Goal: Find contact information: Find contact information

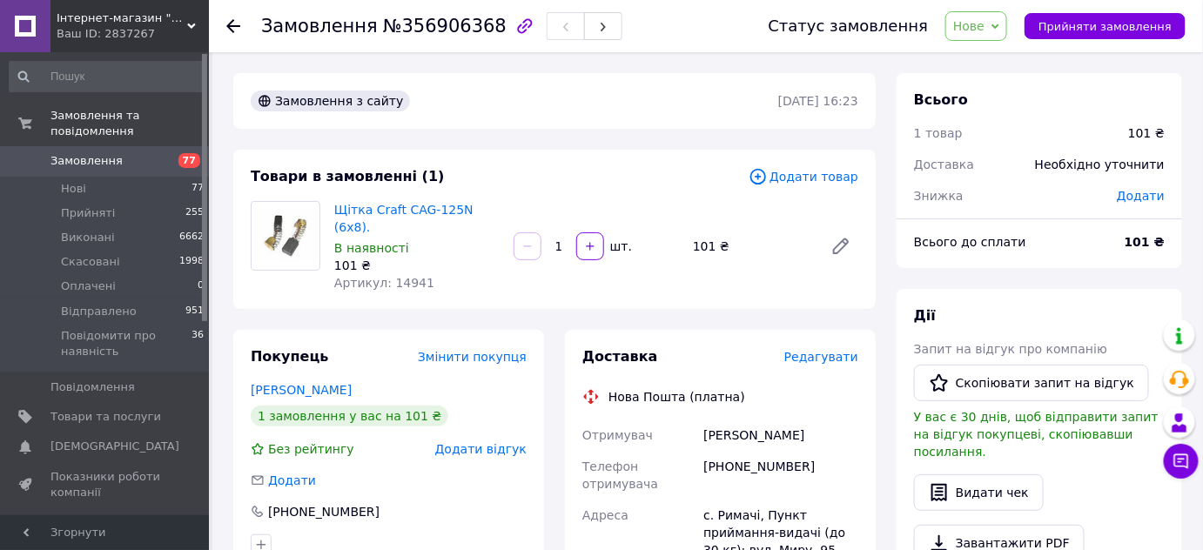
click at [397, 276] on span "Артикул: 14941" at bounding box center [384, 283] width 100 height 14
copy span "14941"
copy link "Щітка Craft CAG-125N (6х8)."
drag, startPoint x: 329, startPoint y: 209, endPoint x: 479, endPoint y: 209, distance: 149.8
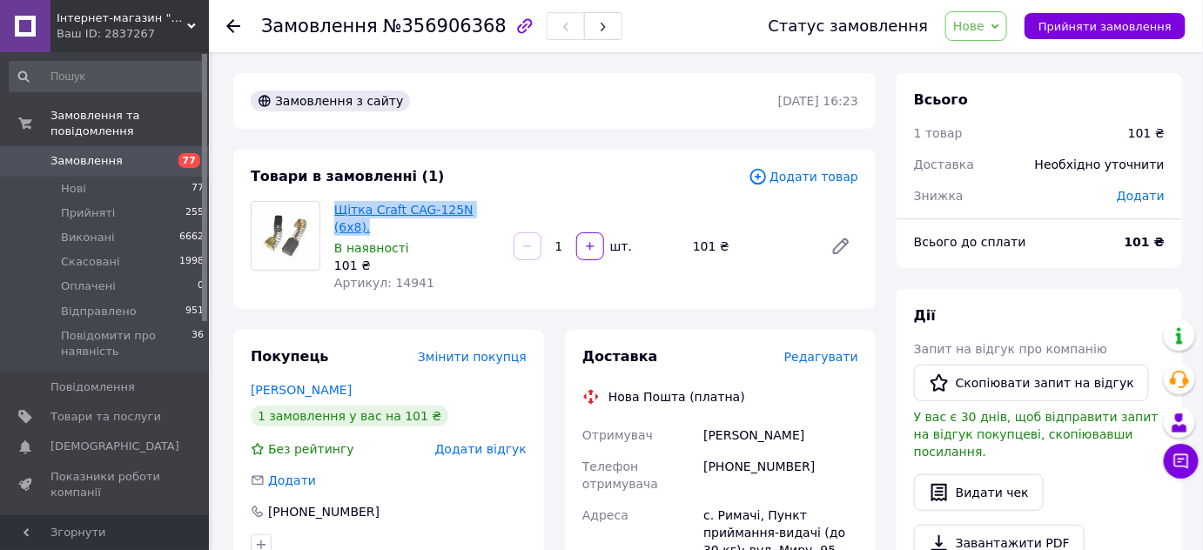
click at [495, 212] on div "Щітка Craft CAG-125N (6х8). В наявності 101 ₴ Артикул: 14941" at bounding box center [416, 247] width 179 height 98
click at [721, 500] on div "с. Римачі, Пункт приймання-видачі (до 30 кг): вул. Миру, 95" at bounding box center [781, 533] width 162 height 66
click at [722, 501] on div "с. Римачі, Пункт приймання-видачі (до 30 кг): вул. Миру, 95" at bounding box center [781, 533] width 162 height 66
copy div "Римачі"
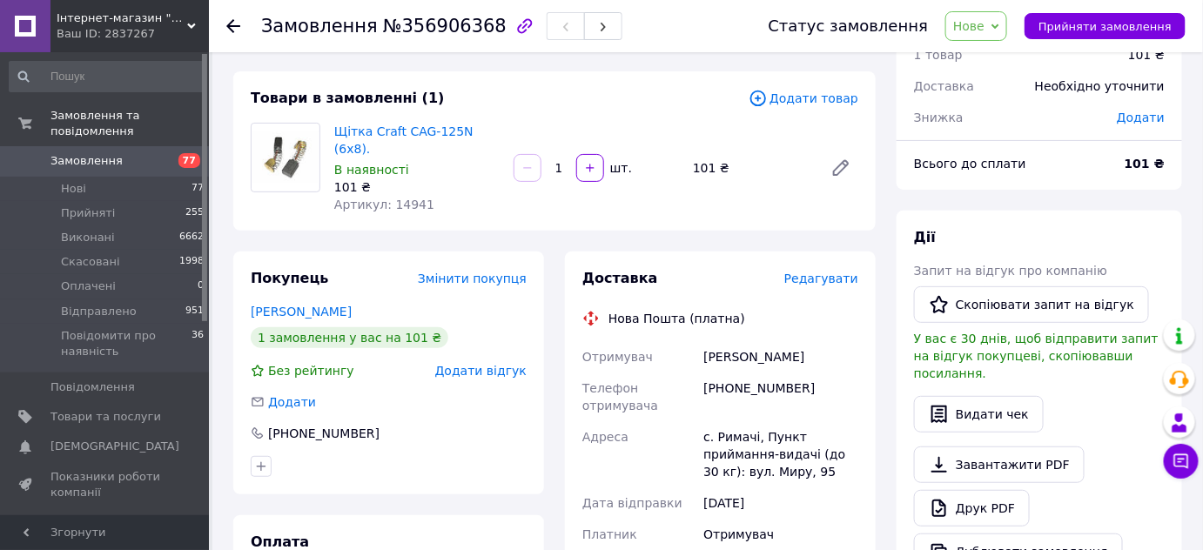
click at [710, 341] on div "[PERSON_NAME]" at bounding box center [781, 356] width 162 height 31
copy div "[PERSON_NAME]"
click at [724, 341] on div "[PERSON_NAME]" at bounding box center [781, 356] width 162 height 31
copy div "[PERSON_NAME]"
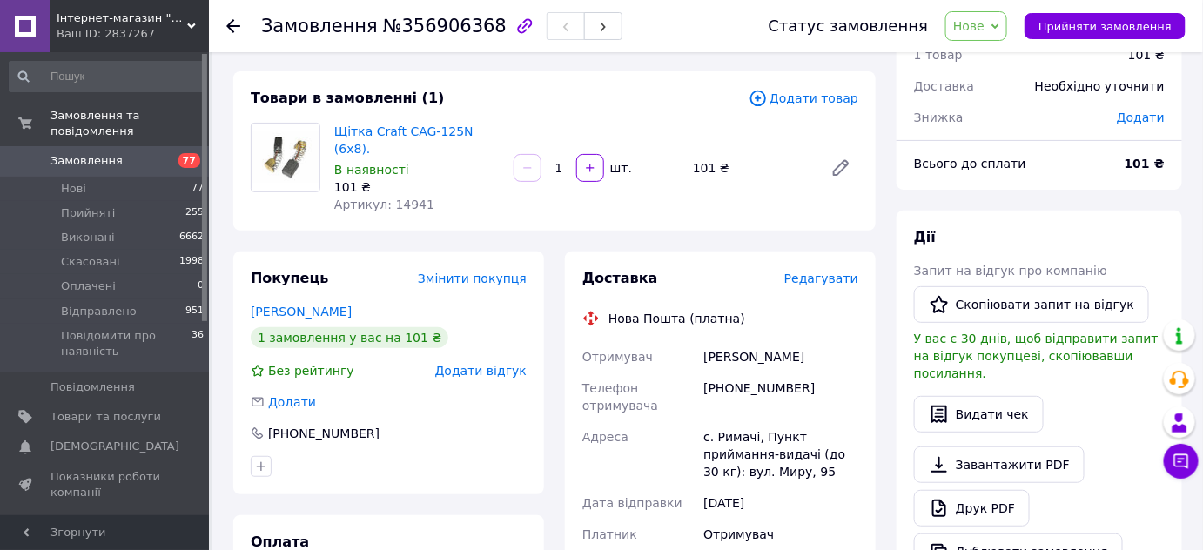
drag, startPoint x: 707, startPoint y: 340, endPoint x: 623, endPoint y: 229, distance: 139.8
click at [795, 341] on div "[PERSON_NAME]" at bounding box center [781, 356] width 162 height 31
click at [741, 373] on div "[PHONE_NUMBER]" at bounding box center [781, 397] width 162 height 49
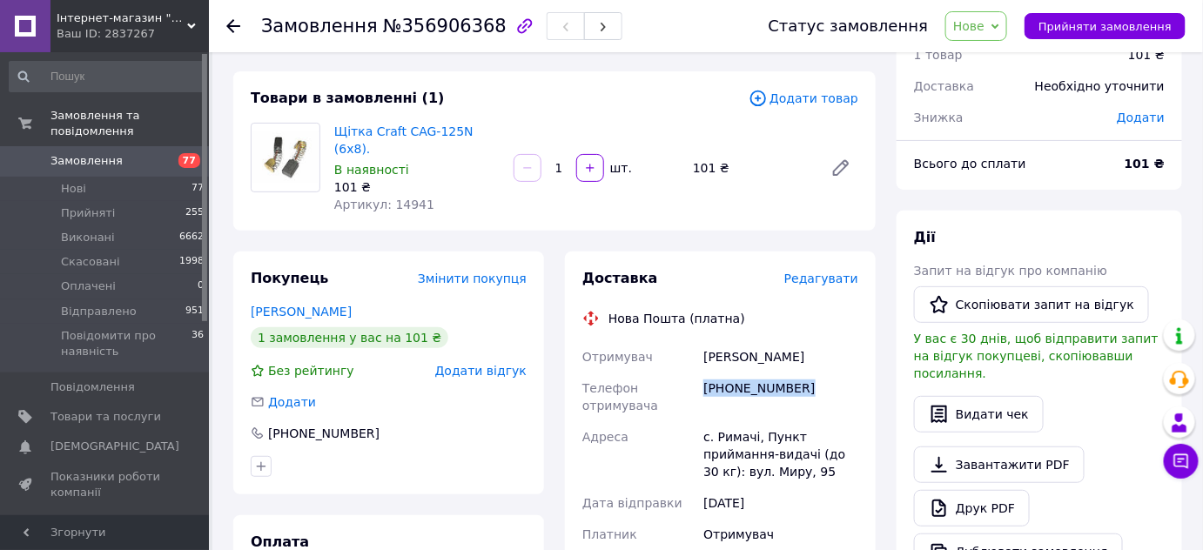
copy div "[PHONE_NUMBER]"
click at [1003, 27] on span "Нове" at bounding box center [977, 26] width 62 height 30
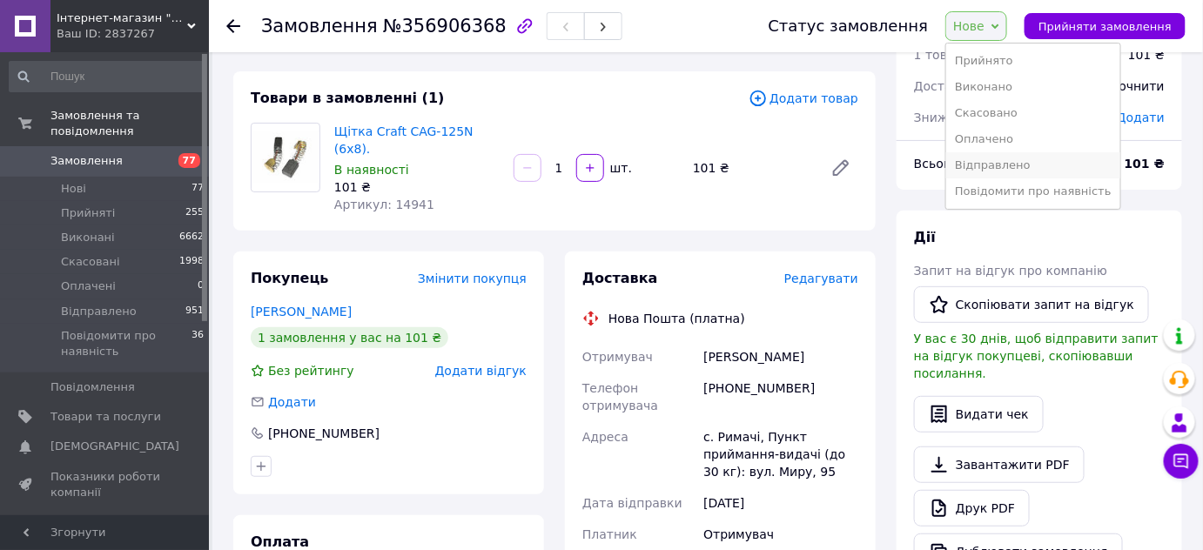
click at [990, 172] on li "Відправлено" at bounding box center [1033, 165] width 174 height 26
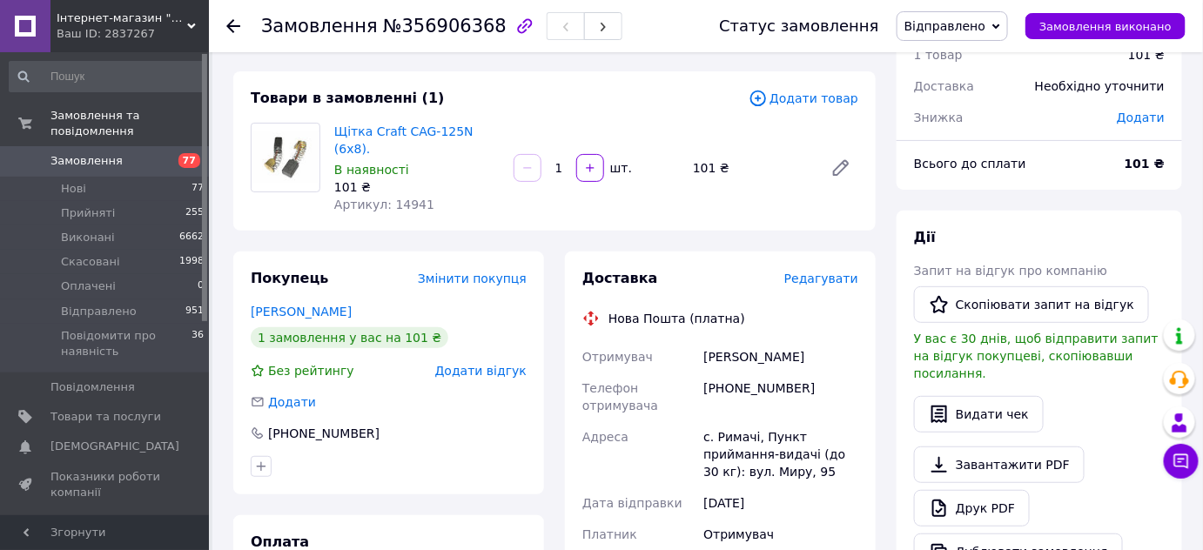
click at [152, 153] on span "Замовлення" at bounding box center [106, 161] width 111 height 16
